Goal: Information Seeking & Learning: Learn about a topic

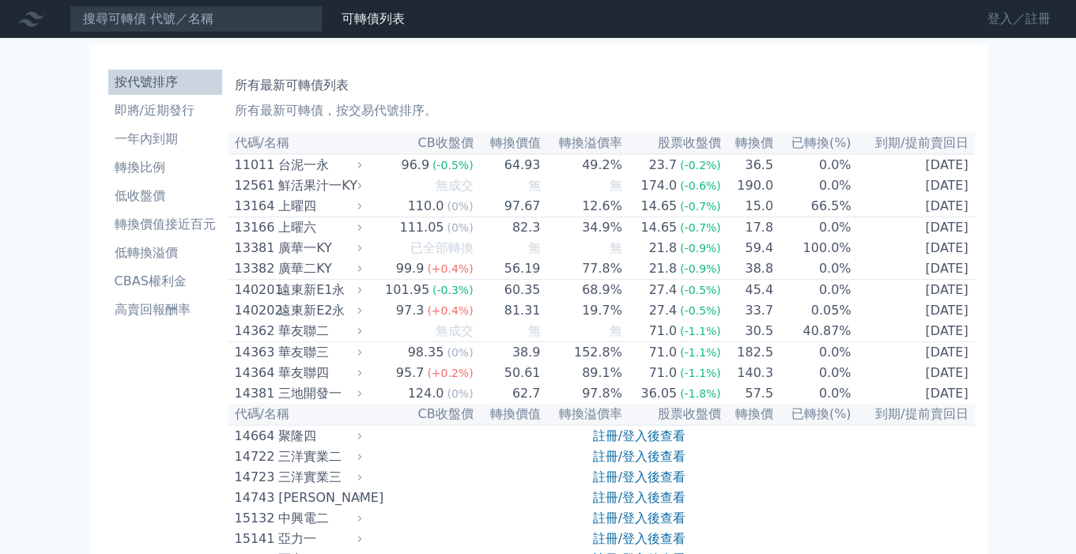
click at [1032, 18] on link "登入／註冊" at bounding box center [1018, 18] width 89 height 25
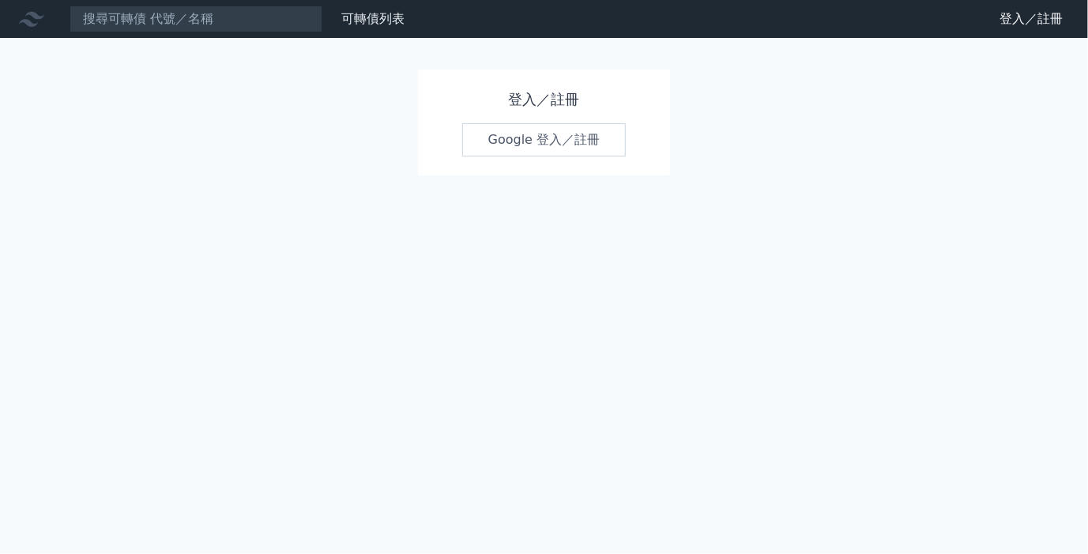
click at [582, 146] on link "Google 登入／註冊" at bounding box center [544, 139] width 164 height 33
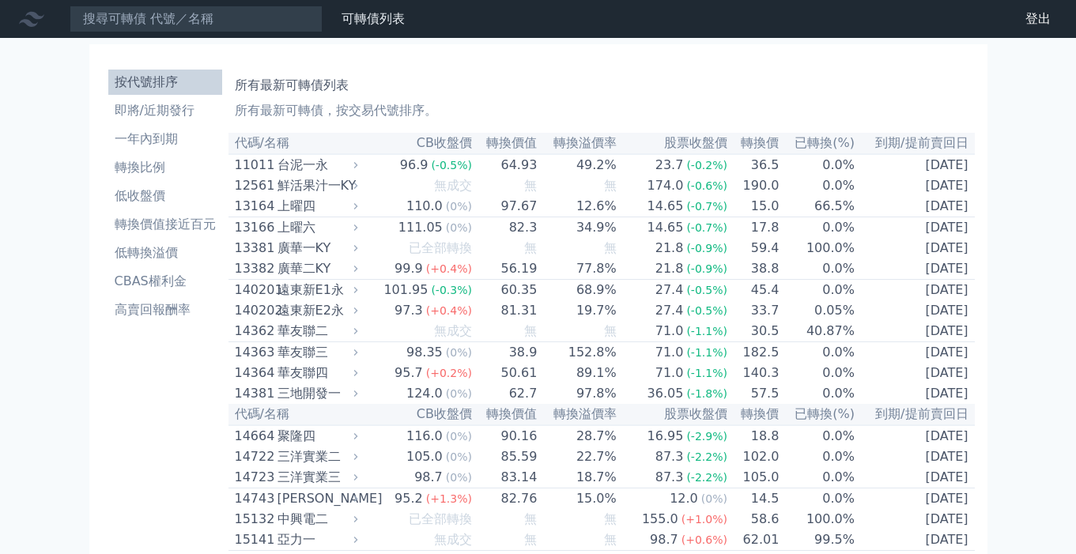
drag, startPoint x: 0, startPoint y: 0, endPoint x: 653, endPoint y: 100, distance: 660.4
click at [652, 101] on p "所有最新可轉債，按交易代號排序。" at bounding box center [601, 110] width 733 height 19
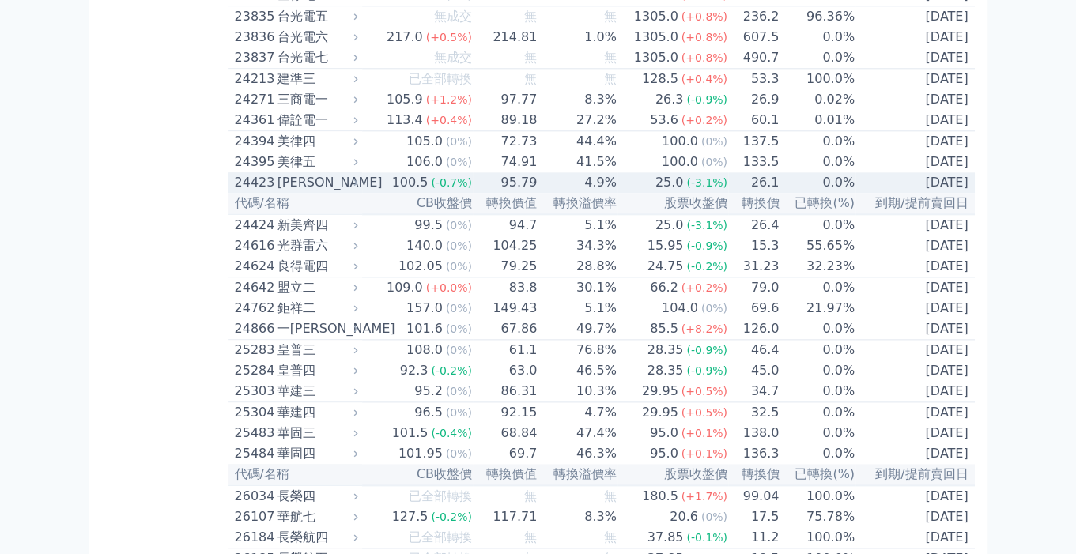
click at [637, 193] on td "25.0 (-3.1%)" at bounding box center [672, 182] width 111 height 21
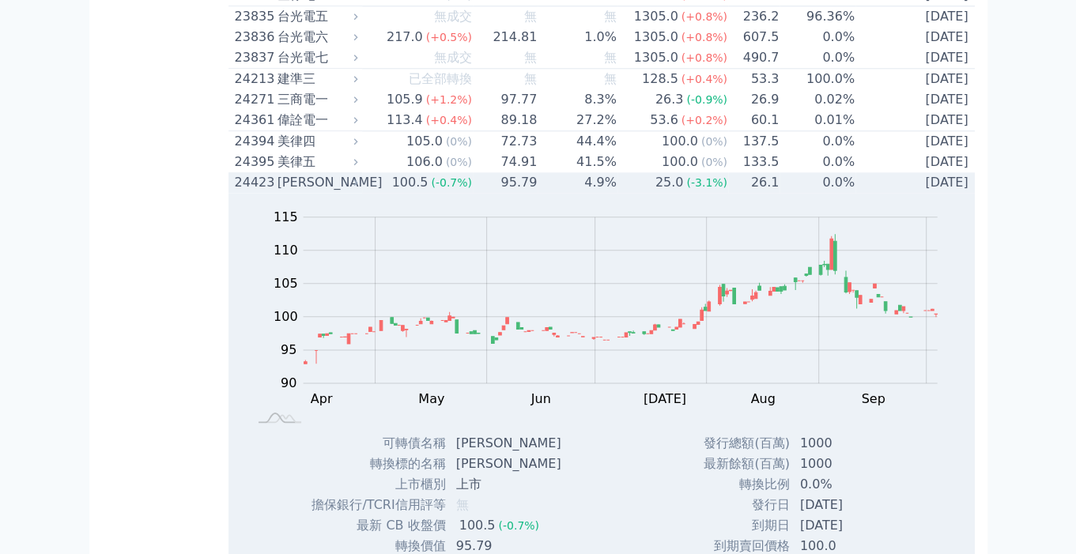
click at [637, 193] on td "25.0 (-3.1%)" at bounding box center [672, 182] width 111 height 21
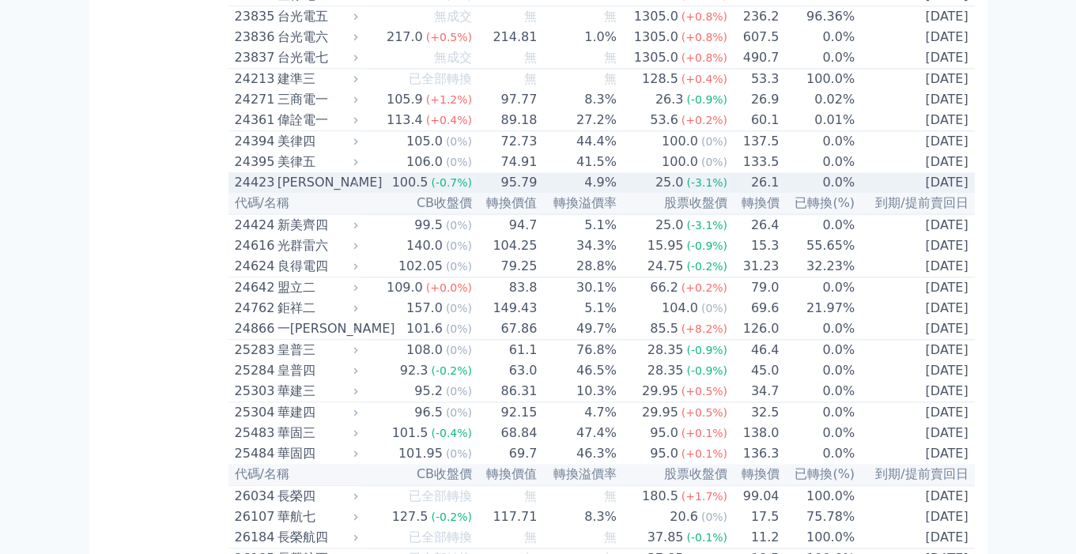
click at [637, 193] on td "25.0 (-3.1%)" at bounding box center [672, 182] width 111 height 21
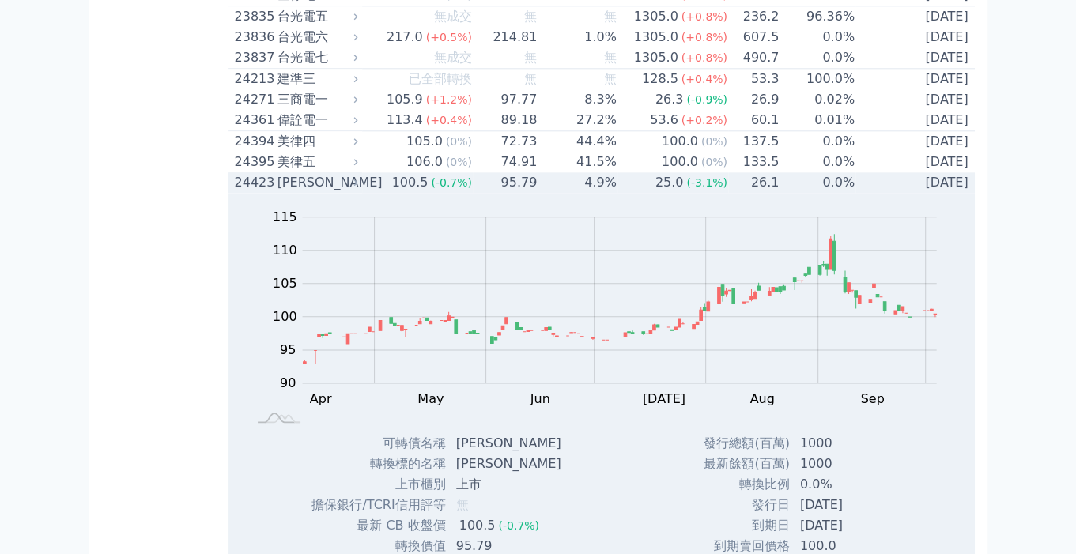
click at [637, 193] on td "25.0 (-3.1%)" at bounding box center [672, 182] width 111 height 21
